Goal: Task Accomplishment & Management: Use online tool/utility

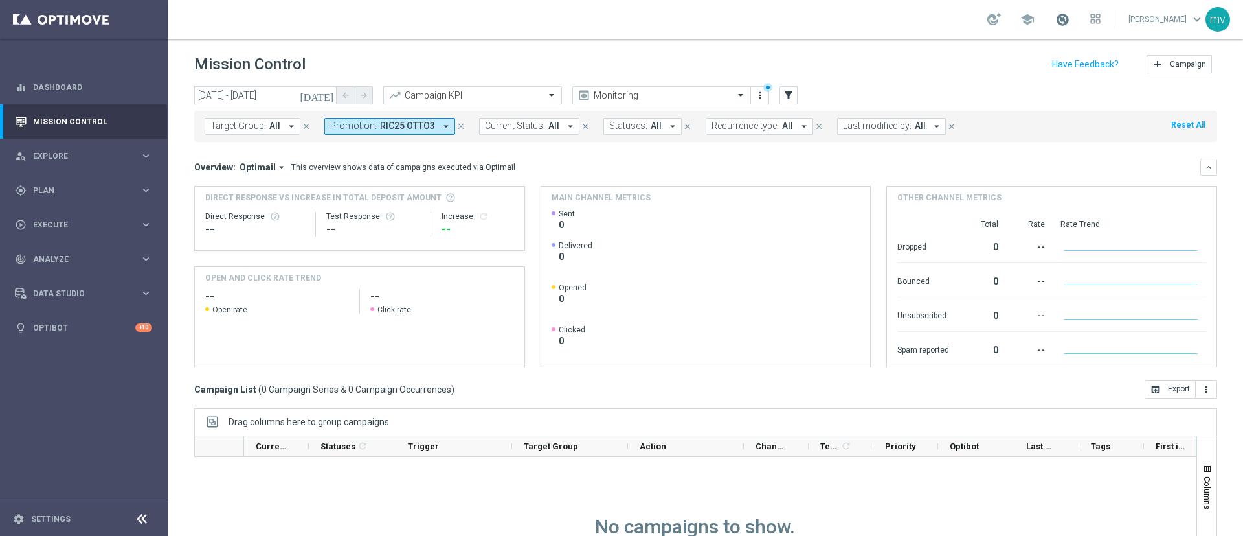
click at [1056, 21] on span at bounding box center [1063, 19] width 14 height 14
click at [328, 90] on icon "[DATE]" at bounding box center [317, 95] width 35 height 12
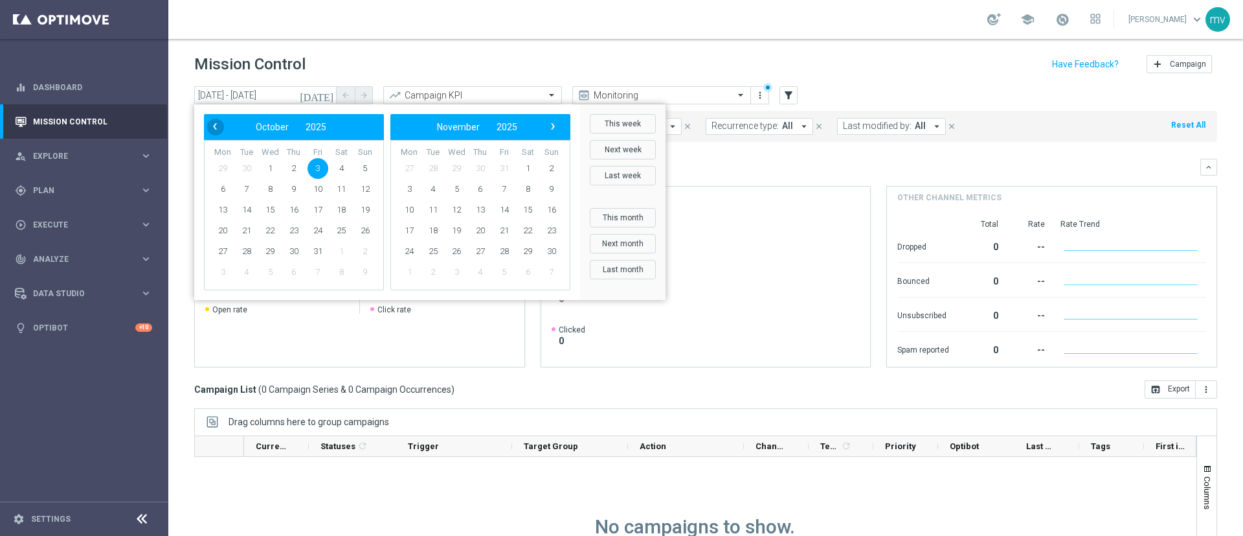
click at [211, 127] on span "‹" at bounding box center [215, 126] width 17 height 17
click at [298, 229] on span "25" at bounding box center [294, 230] width 21 height 21
type input "25 Sep 2025 - 25 Sep 2025"
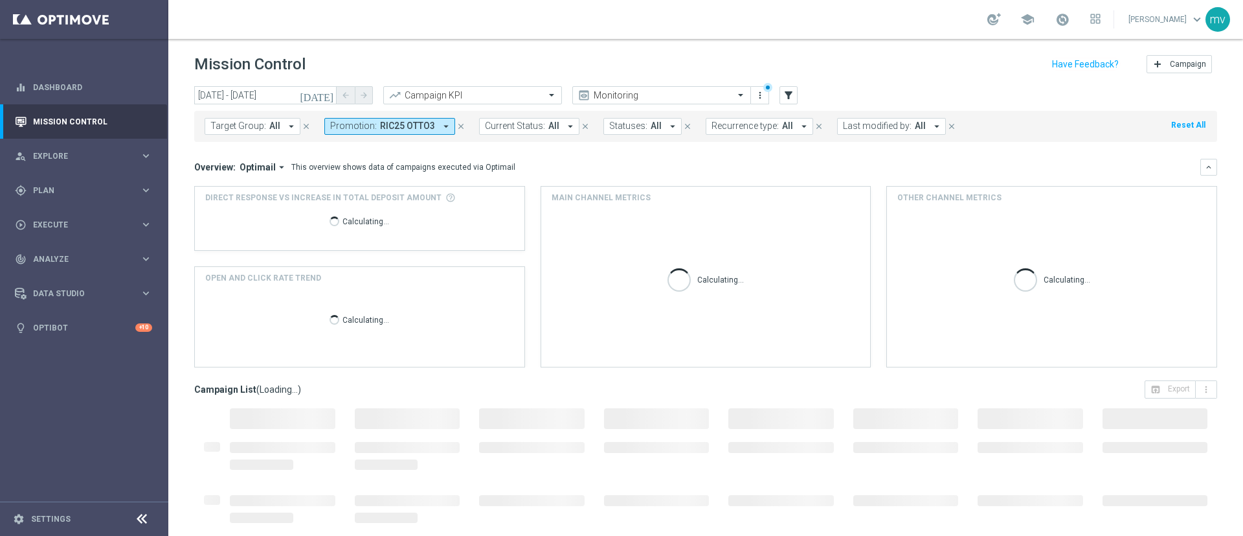
click at [457, 128] on icon "close" at bounding box center [461, 126] width 9 height 9
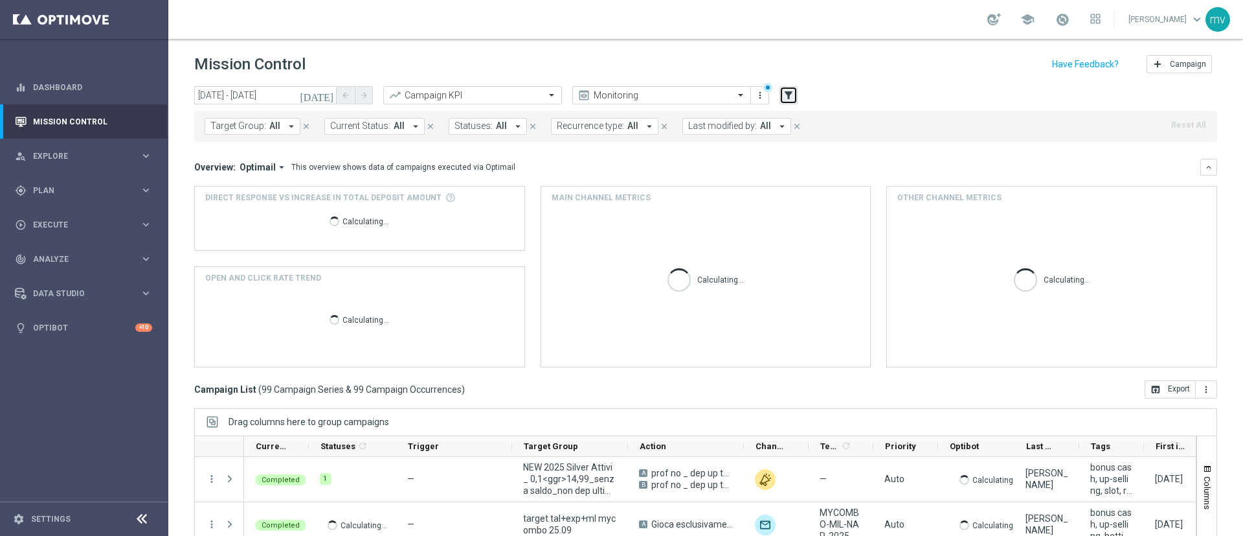
click at [793, 95] on icon "filter_alt" at bounding box center [789, 95] width 12 height 12
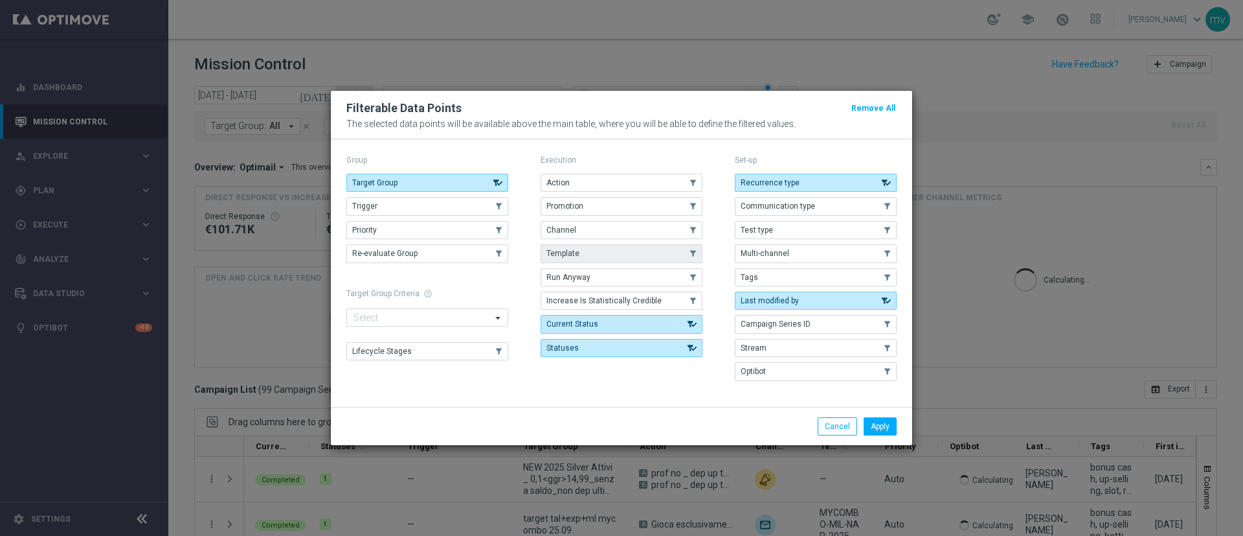
click at [596, 207] on button "Promotion" at bounding box center [622, 206] width 162 height 18
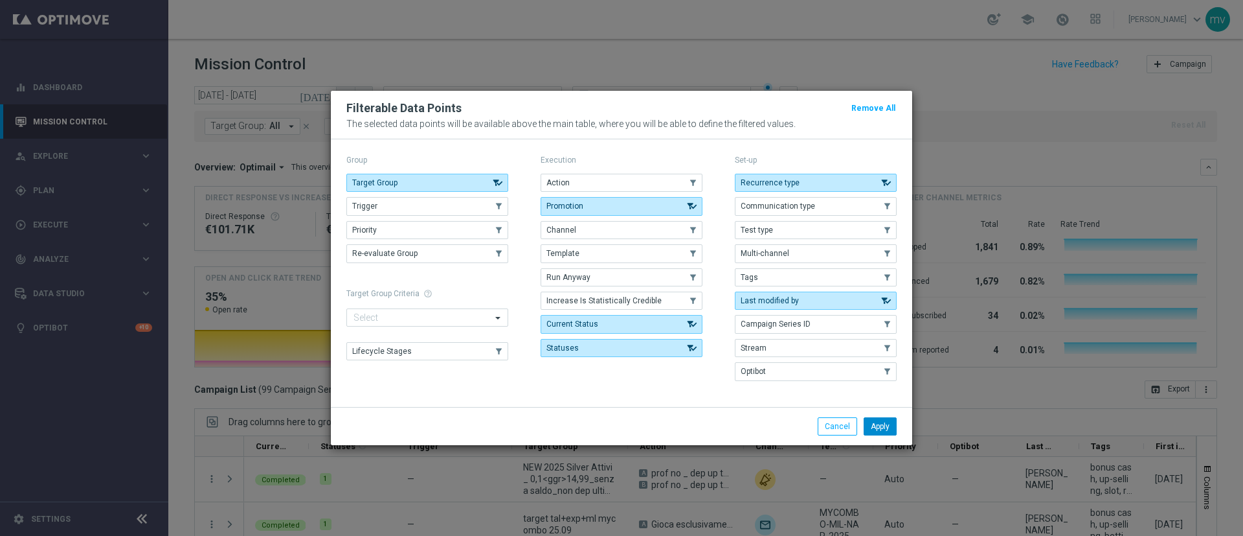
drag, startPoint x: 883, startPoint y: 425, endPoint x: 796, endPoint y: 423, distance: 87.4
click at [881, 425] on button "Apply" at bounding box center [880, 426] width 33 height 18
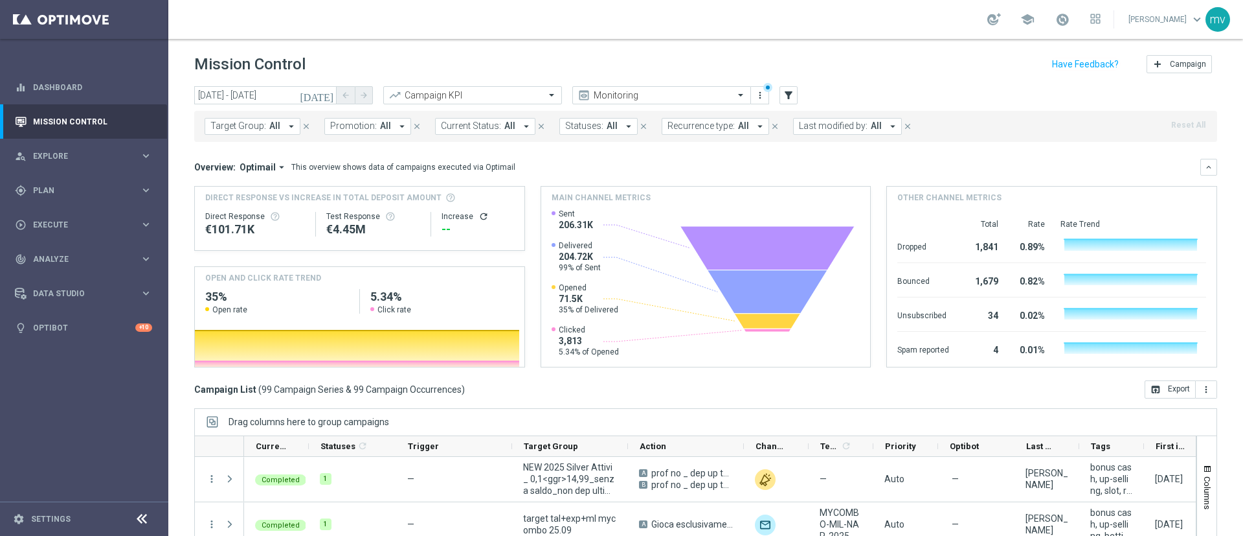
click at [401, 126] on icon "arrow_drop_down" at bounding box center [402, 126] width 12 height 12
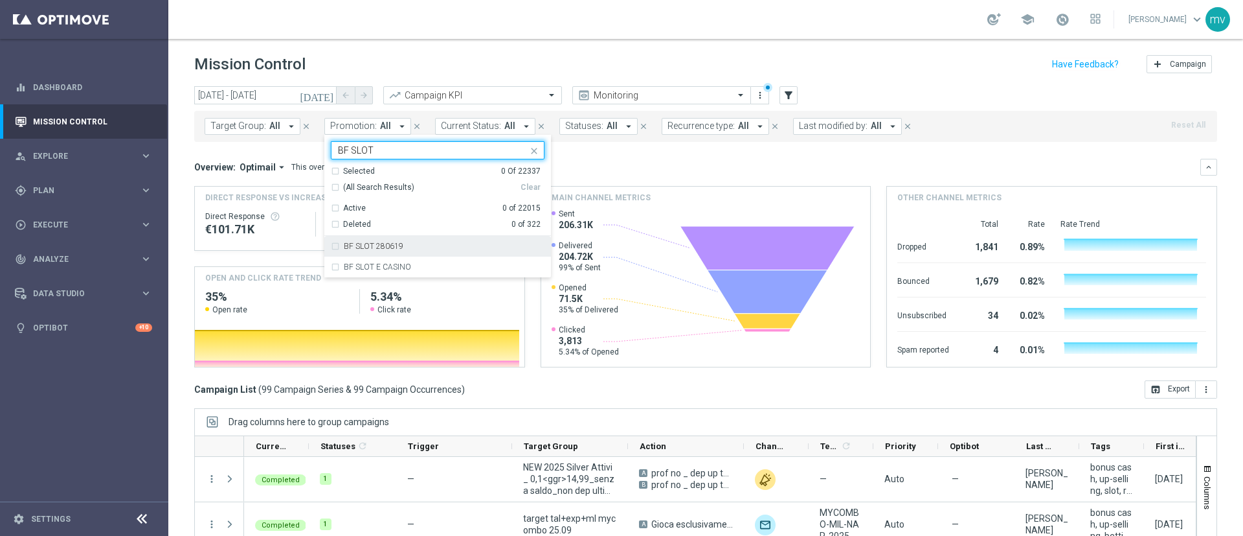
type input "BF SLOT"
click at [672, 156] on mini-dashboard "Overview: Optimail arrow_drop_down This overview shows data of campaigns execut…" at bounding box center [705, 261] width 1023 height 238
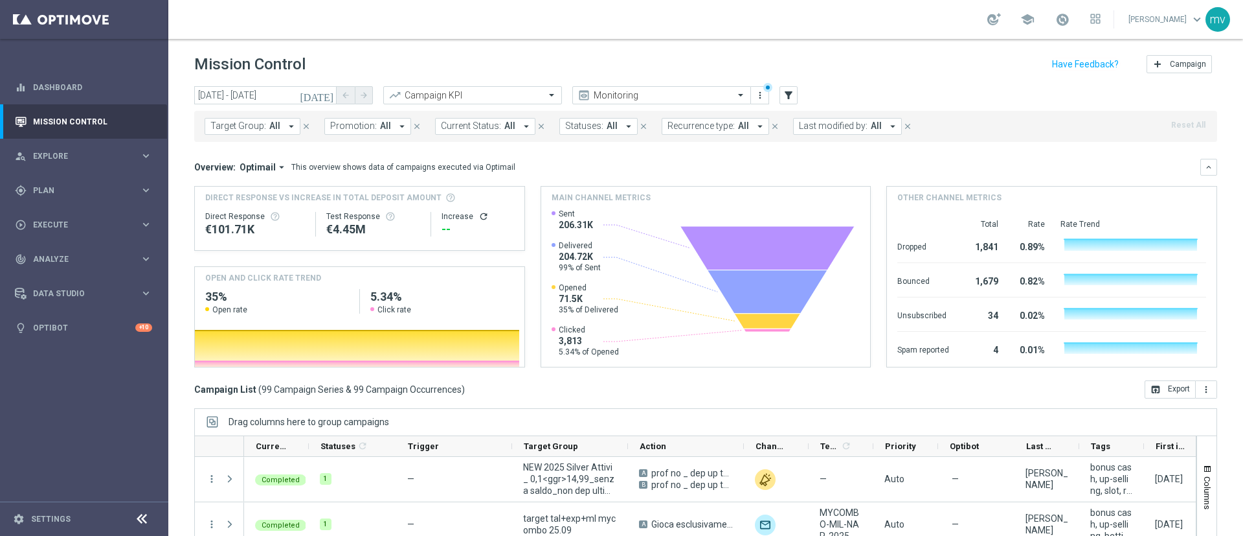
click at [887, 129] on icon "arrow_drop_down" at bounding box center [893, 126] width 12 height 12
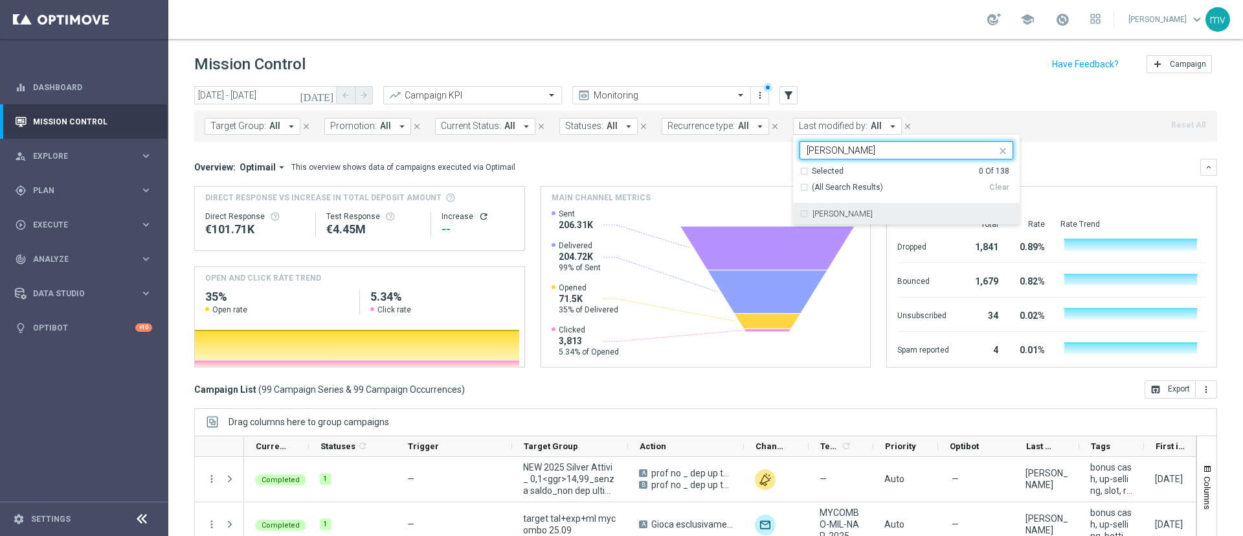
click at [837, 210] on label "[PERSON_NAME]" at bounding box center [843, 214] width 60 height 8
type input "visciano"
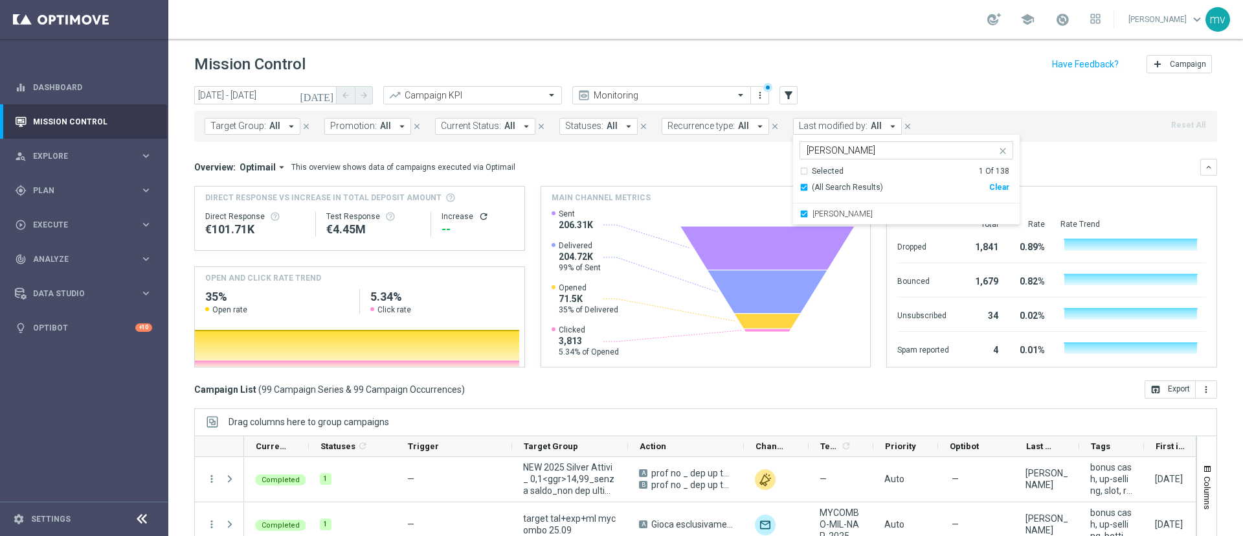
click at [936, 97] on div "today 25 Sep 2025 - 25 Sep 2025 arrow_back arrow_forward Campaign KPI trending_…" at bounding box center [705, 95] width 1023 height 19
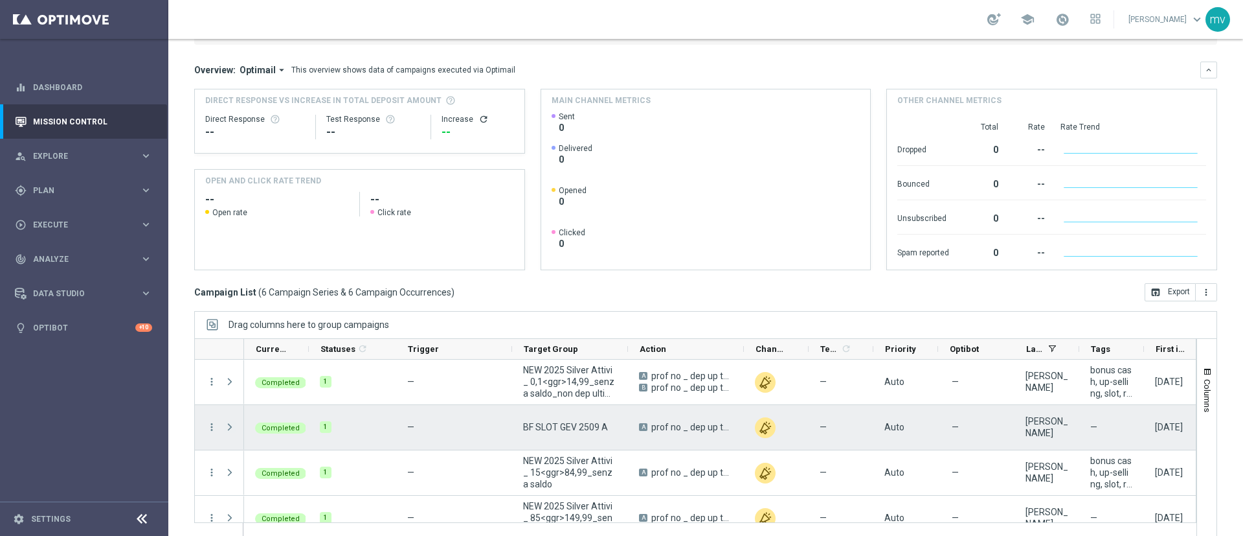
click at [231, 427] on span "Press SPACE to select this row." at bounding box center [230, 427] width 12 height 10
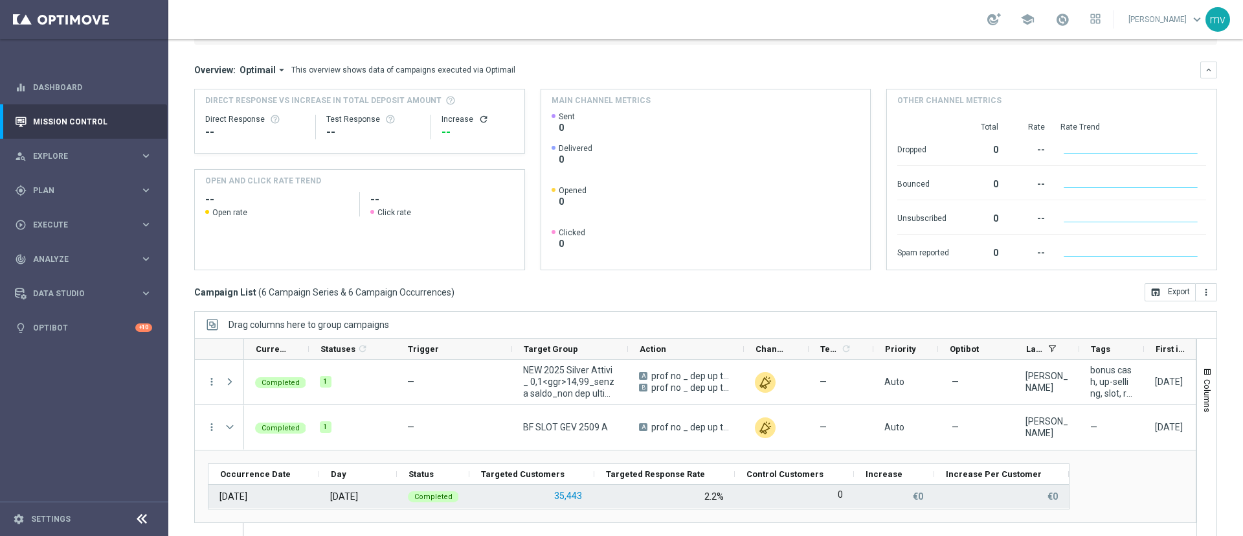
click at [571, 493] on button "35,443" at bounding box center [568, 496] width 30 height 16
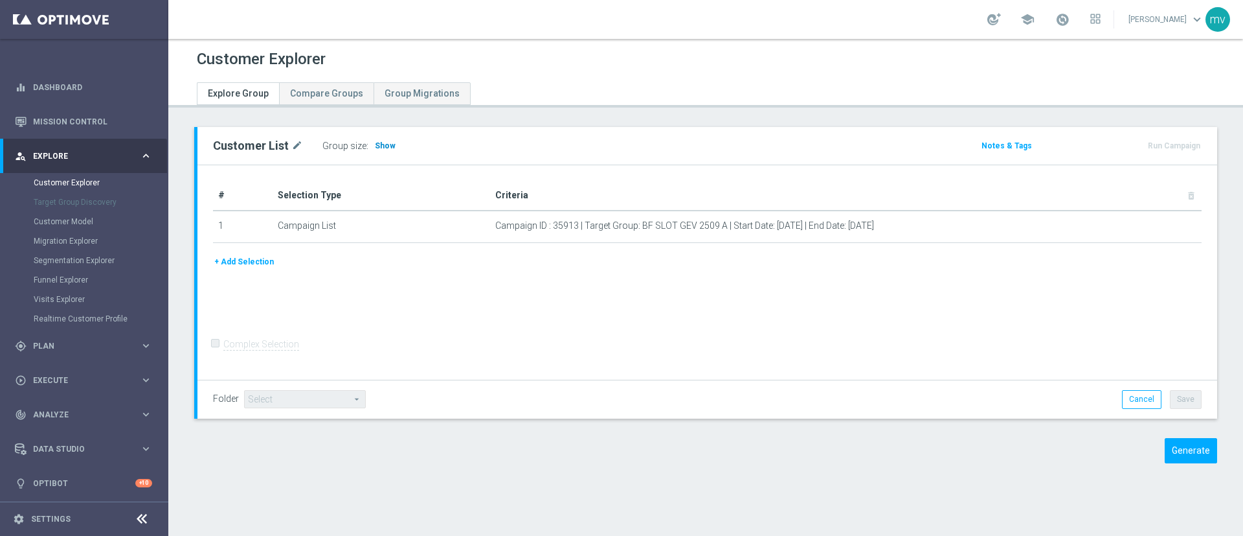
click at [389, 142] on span "Show" at bounding box center [385, 145] width 21 height 9
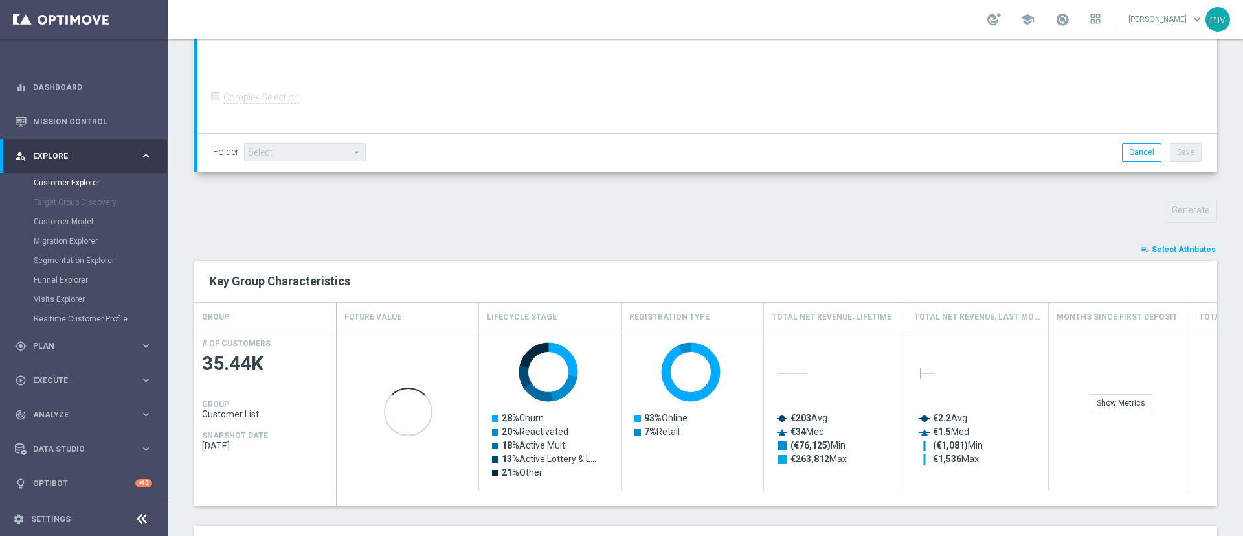
scroll to position [319, 0]
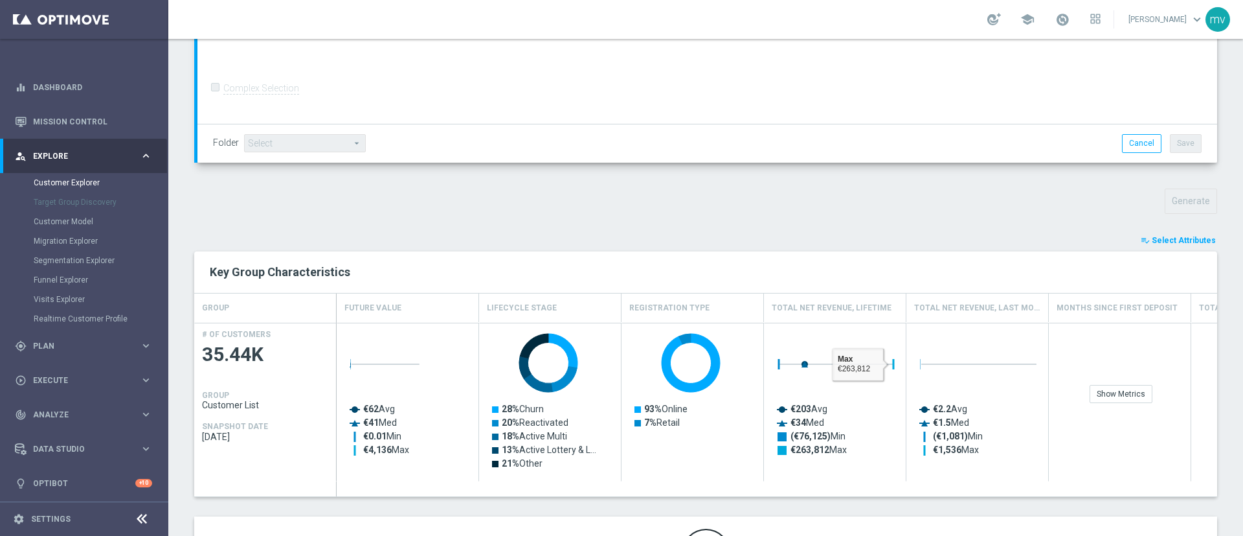
click at [1152, 240] on span "Select Attributes" at bounding box center [1184, 240] width 64 height 9
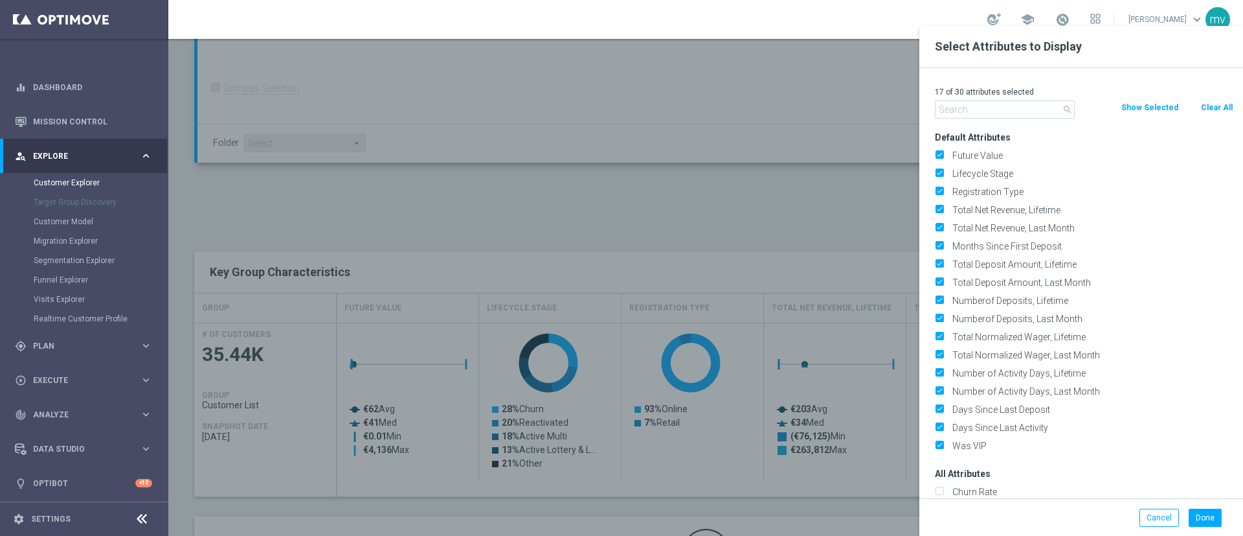
click at [1219, 101] on button "Clear All" at bounding box center [1217, 107] width 34 height 14
checkbox input "false"
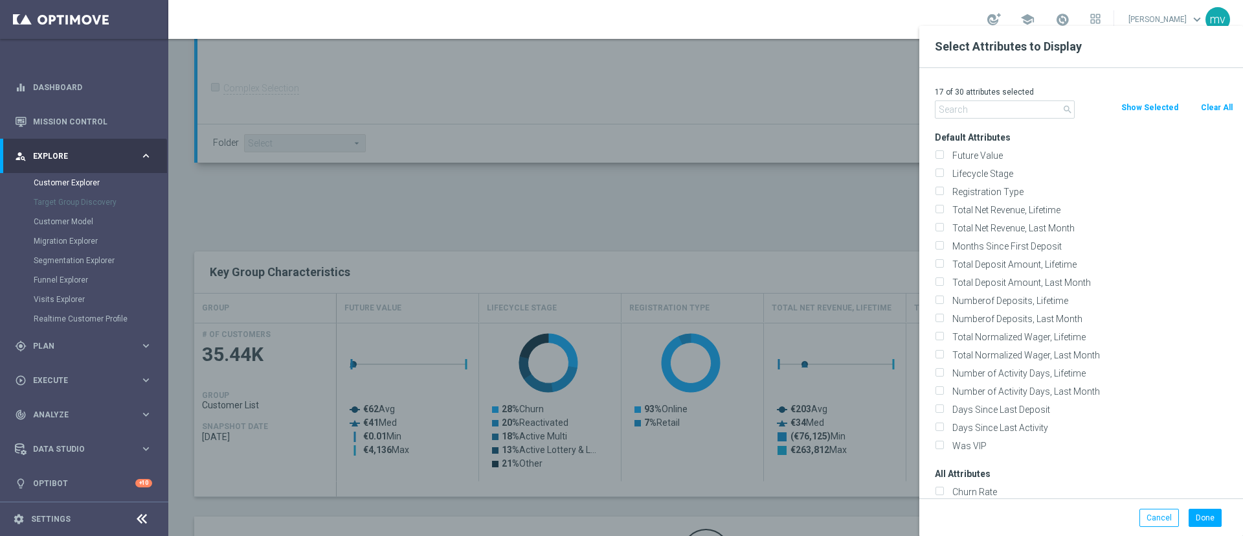
checkbox input "false"
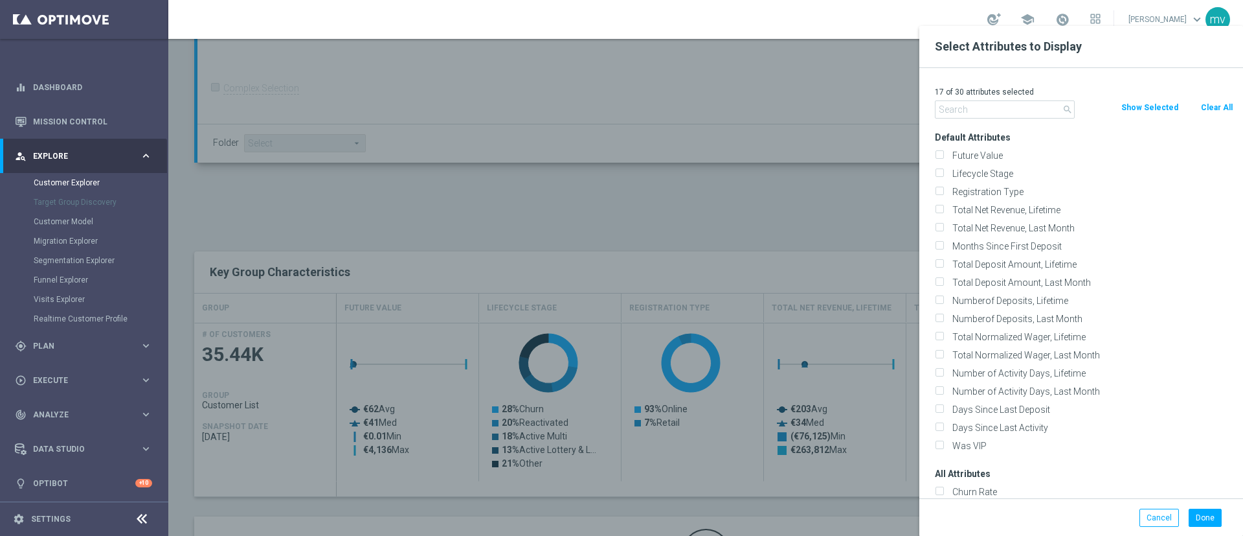
checkbox input "false"
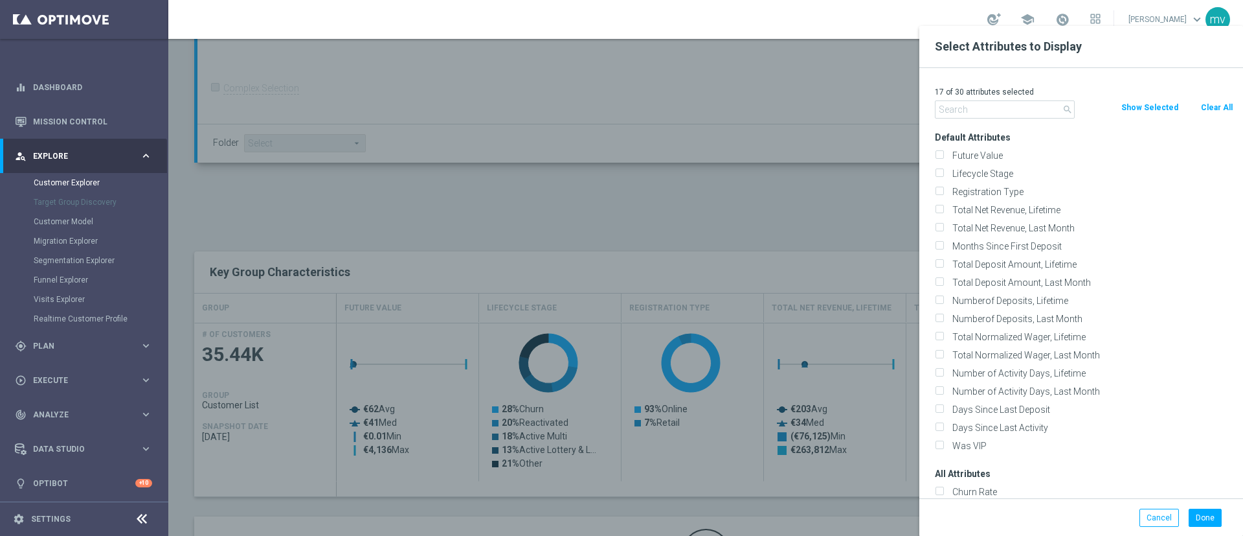
checkbox input "false"
click at [961, 111] on input "text" at bounding box center [1005, 109] width 140 height 18
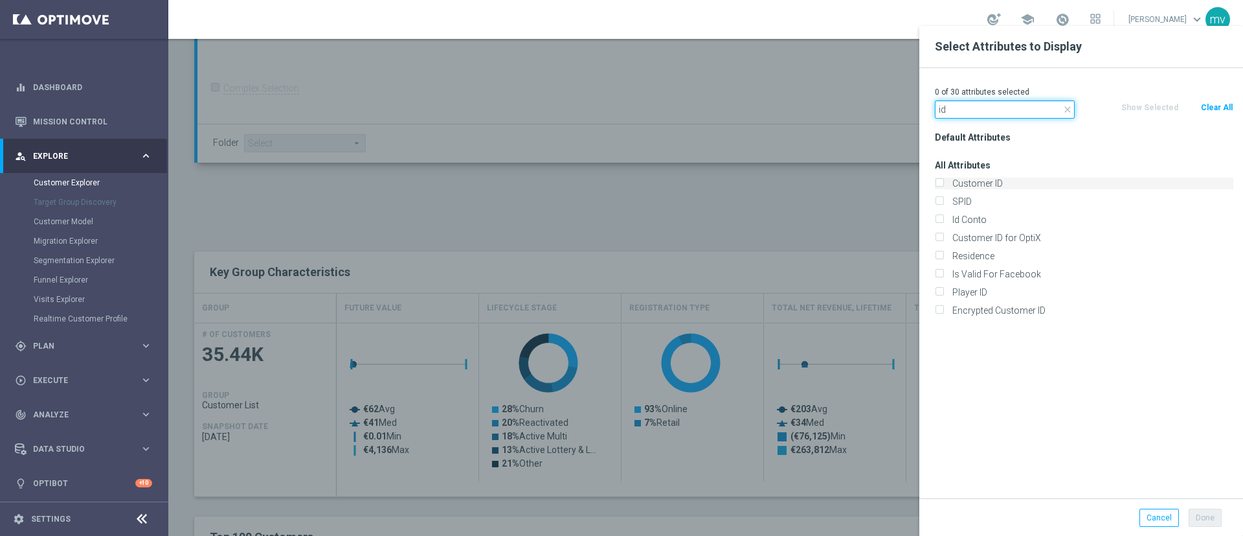
type input "id"
click at [948, 179] on label "Customer ID" at bounding box center [1091, 183] width 286 height 12
click at [938, 181] on input "Customer ID" at bounding box center [939, 185] width 8 height 8
checkbox input "true"
click at [944, 218] on div "Id Conto" at bounding box center [1084, 220] width 299 height 12
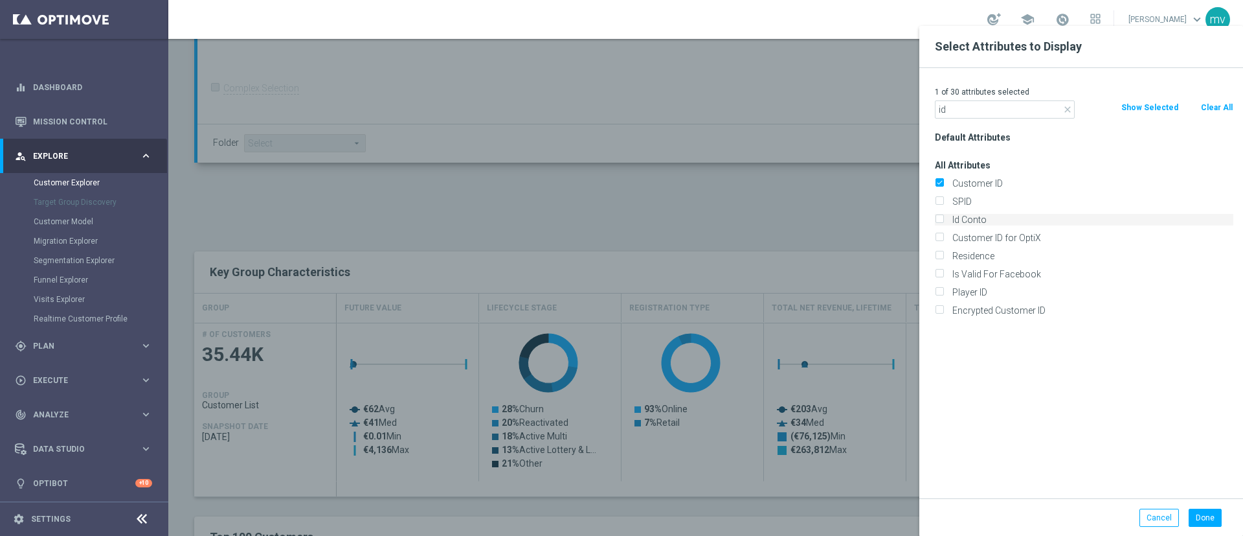
click at [937, 217] on input "Id Conto" at bounding box center [939, 221] width 8 height 8
checkbox input "true"
click at [1213, 515] on button "Done" at bounding box center [1205, 517] width 33 height 18
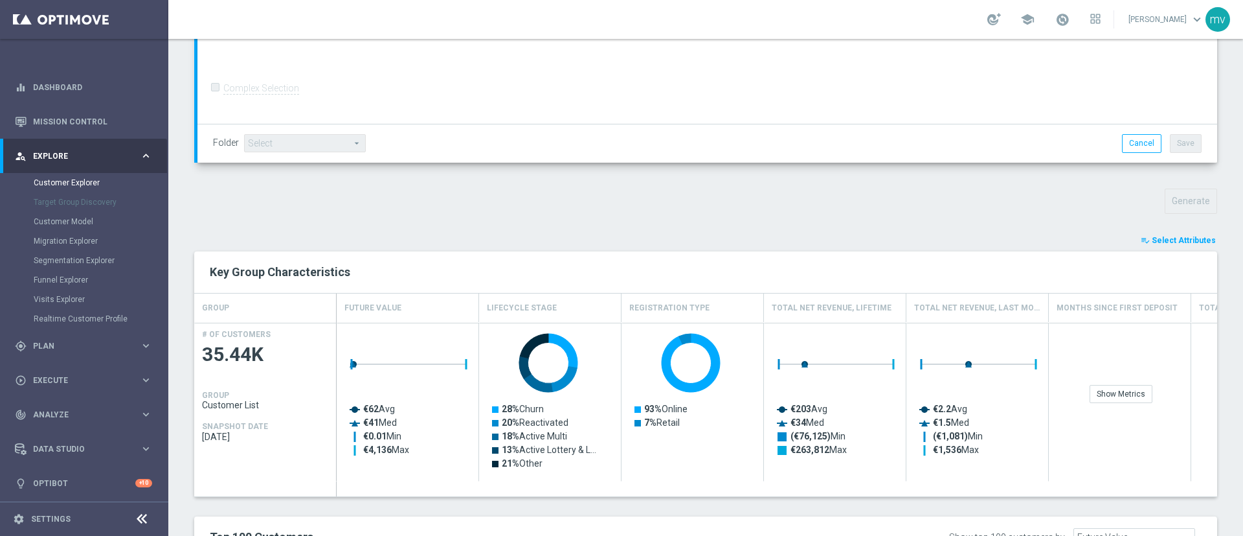
type input "Search"
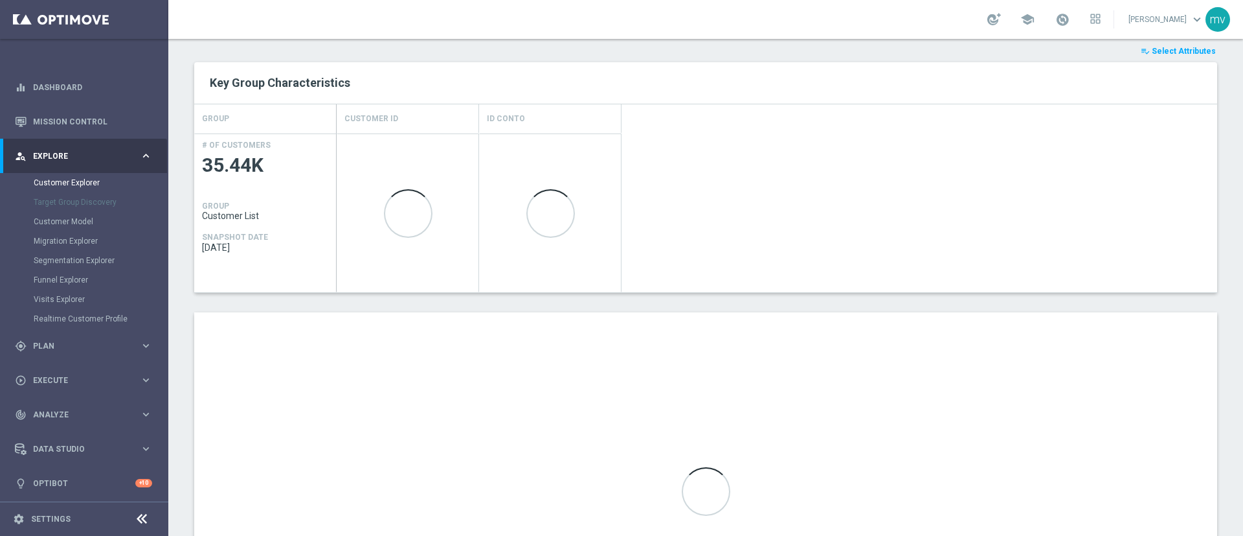
scroll to position [514, 0]
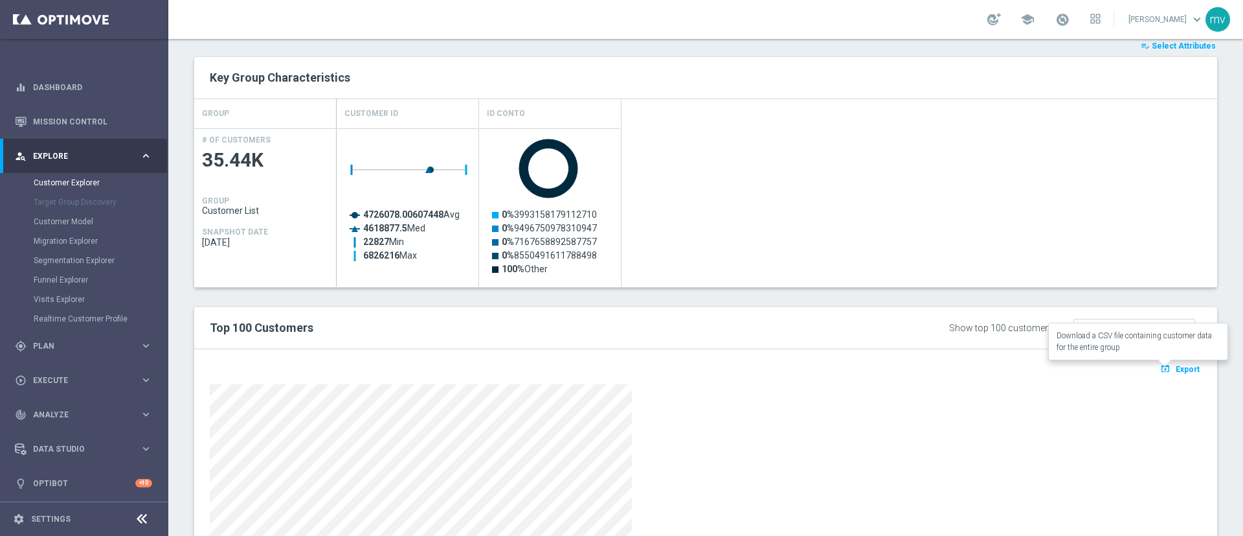
click at [1159, 361] on button "open_in_browser Export" at bounding box center [1180, 368] width 43 height 17
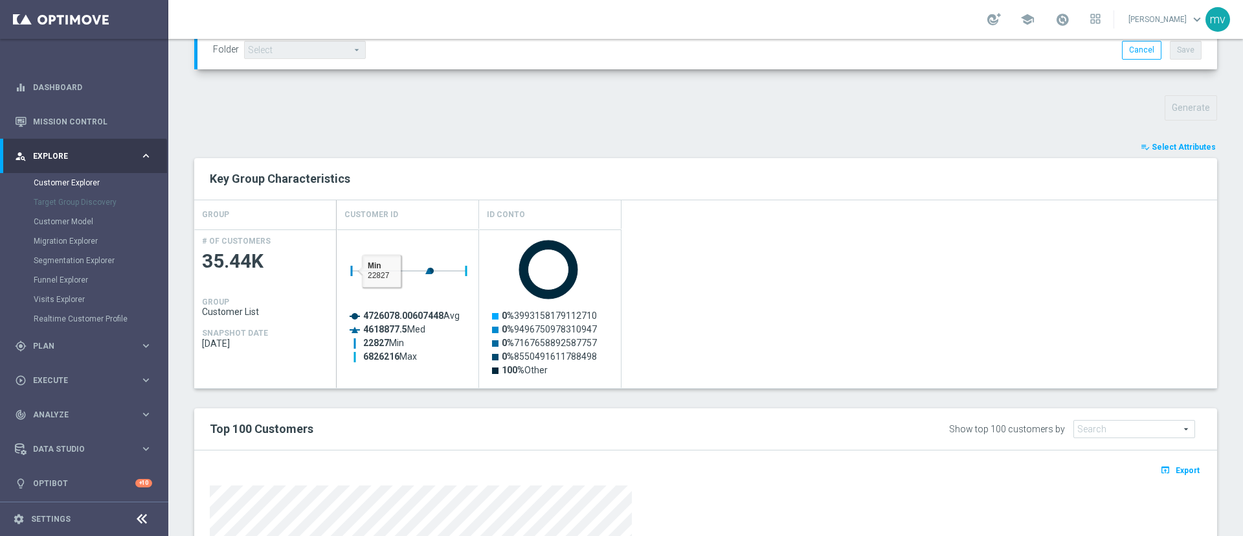
scroll to position [222, 0]
